Goal: Navigation & Orientation: Find specific page/section

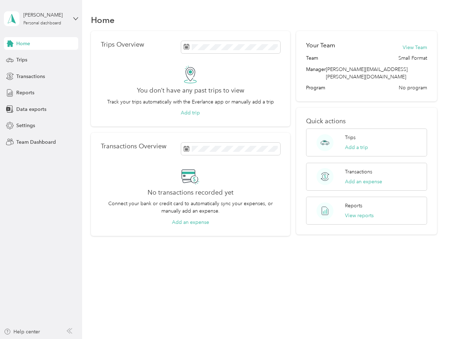
click at [224, 170] on div "No transactions recorded yet Connect your bank or credit card to automatically …" at bounding box center [190, 197] width 179 height 59
click at [41, 19] on div "[PERSON_NAME]" at bounding box center [45, 14] width 44 height 7
click at [41, 43] on div "You’re signed in as [PERSON_NAME][EMAIL_ADDRESS][PERSON_NAME][DOMAIN_NAME] Team…" at bounding box center [118, 62] width 229 height 72
click at [10, 43] on div "You’re signed in as [PERSON_NAME][EMAIL_ADDRESS][PERSON_NAME][DOMAIN_NAME] Team…" at bounding box center [118, 62] width 229 height 72
click at [41, 60] on div "Trips" at bounding box center [41, 60] width 74 height 13
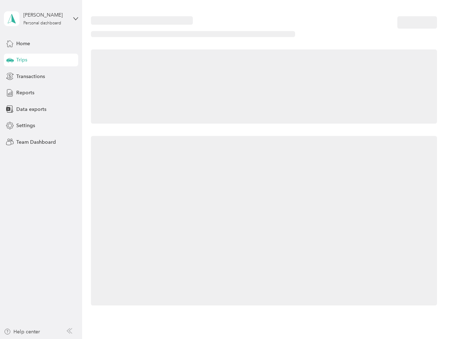
click at [10, 60] on icon at bounding box center [9, 60] width 7 height 4
